Goal: Task Accomplishment & Management: Use online tool/utility

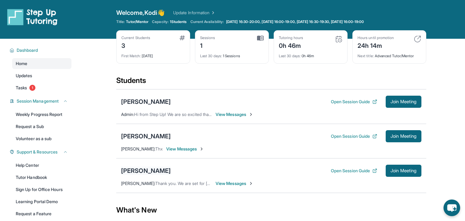
click at [171, 169] on div "[PERSON_NAME]" at bounding box center [146, 171] width 50 height 8
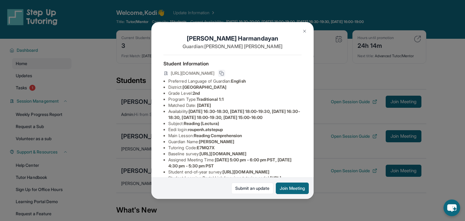
click at [224, 73] on rect at bounding box center [222, 74] width 3 height 3
click at [224, 72] on icon at bounding box center [221, 73] width 5 height 5
click at [300, 29] on button at bounding box center [305, 31] width 12 height 12
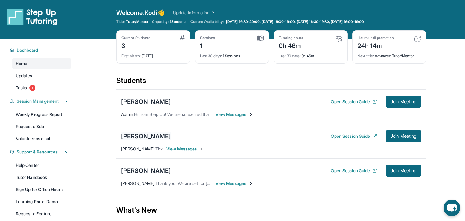
click at [145, 135] on div "[PERSON_NAME]" at bounding box center [146, 136] width 50 height 8
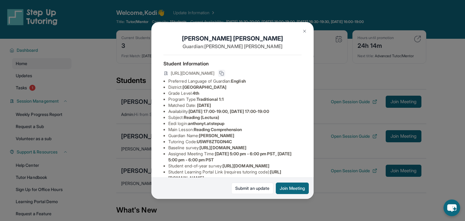
click at [225, 74] on button at bounding box center [221, 73] width 7 height 7
click at [292, 192] on button "Join Meeting" at bounding box center [292, 189] width 33 height 12
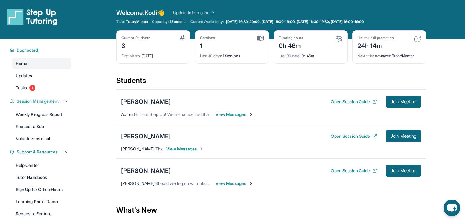
click at [194, 116] on span "Hi from Step Up! We are so excited that you are matched with one another. Pleas…" at bounding box center [376, 114] width 485 height 5
click at [395, 135] on span "Join Meeting" at bounding box center [404, 137] width 26 height 4
